Goal: Navigation & Orientation: Understand site structure

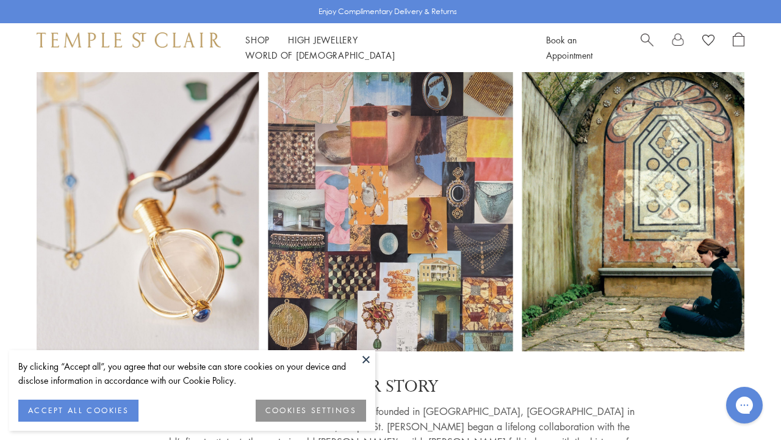
scroll to position [72, 0]
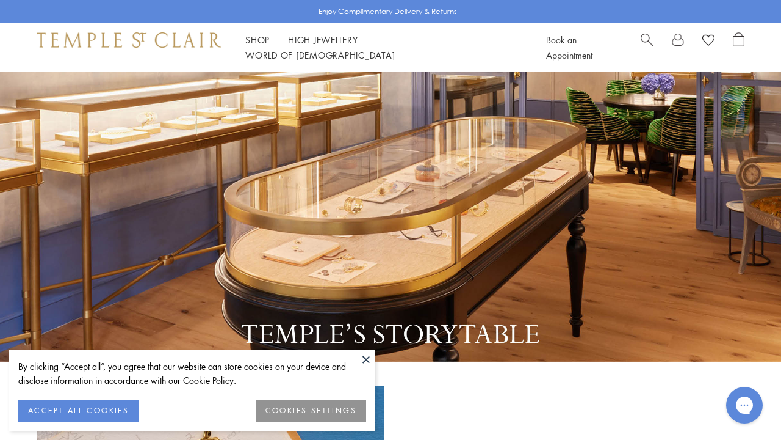
scroll to position [72, 0]
